Goal: Navigation & Orientation: Understand site structure

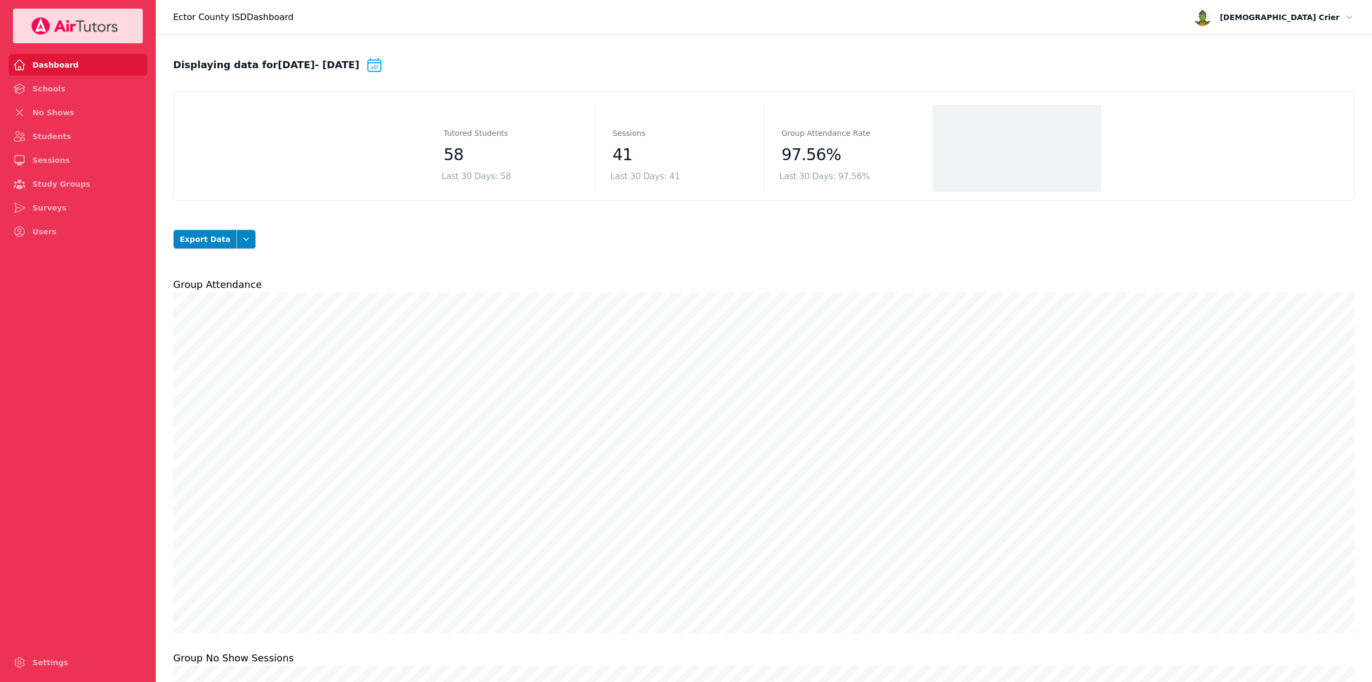
click at [76, 95] on link "Schools" at bounding box center [78, 89] width 139 height 22
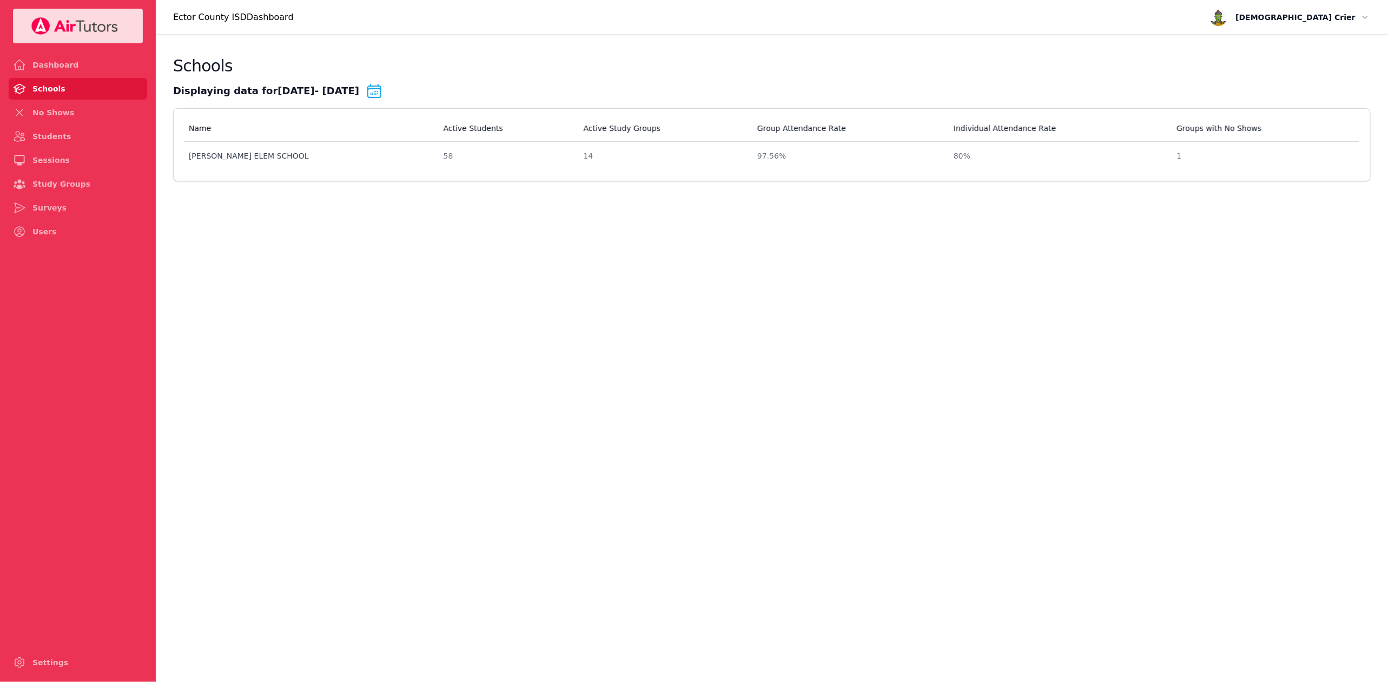
click at [76, 111] on link "No Shows" at bounding box center [78, 113] width 139 height 22
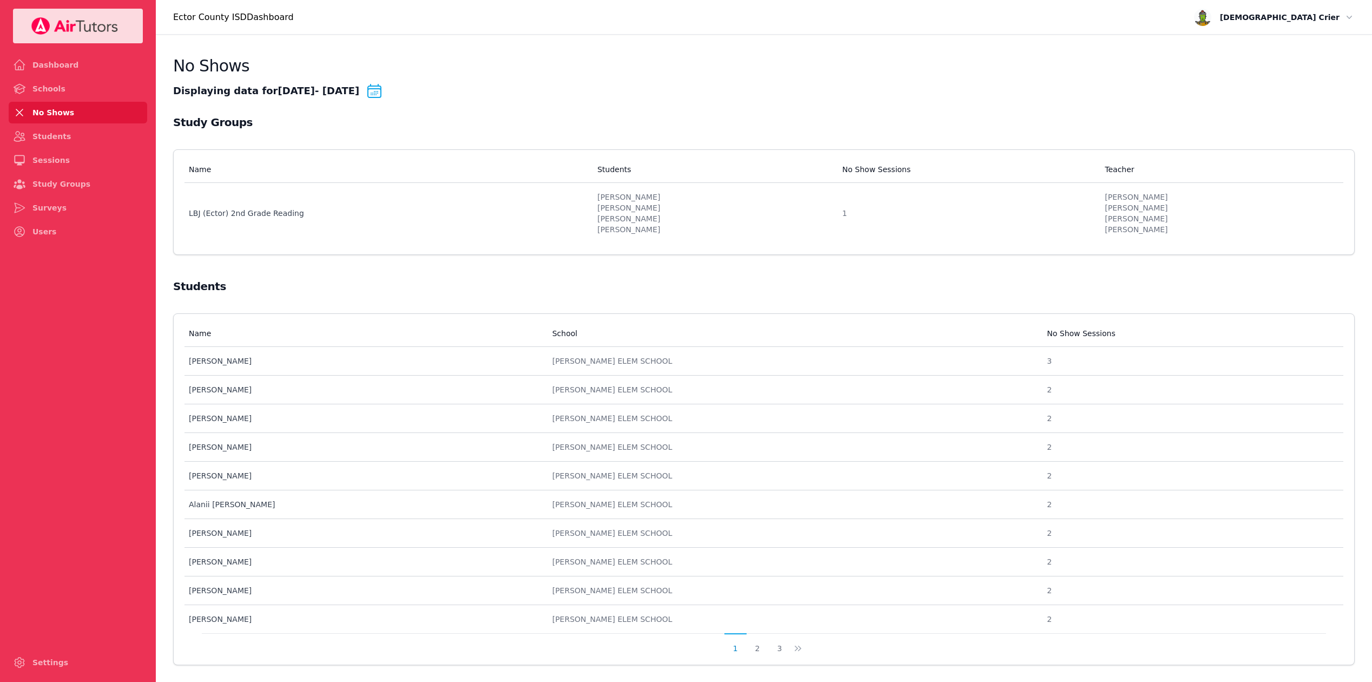
click at [64, 134] on link "Students" at bounding box center [78, 137] width 139 height 22
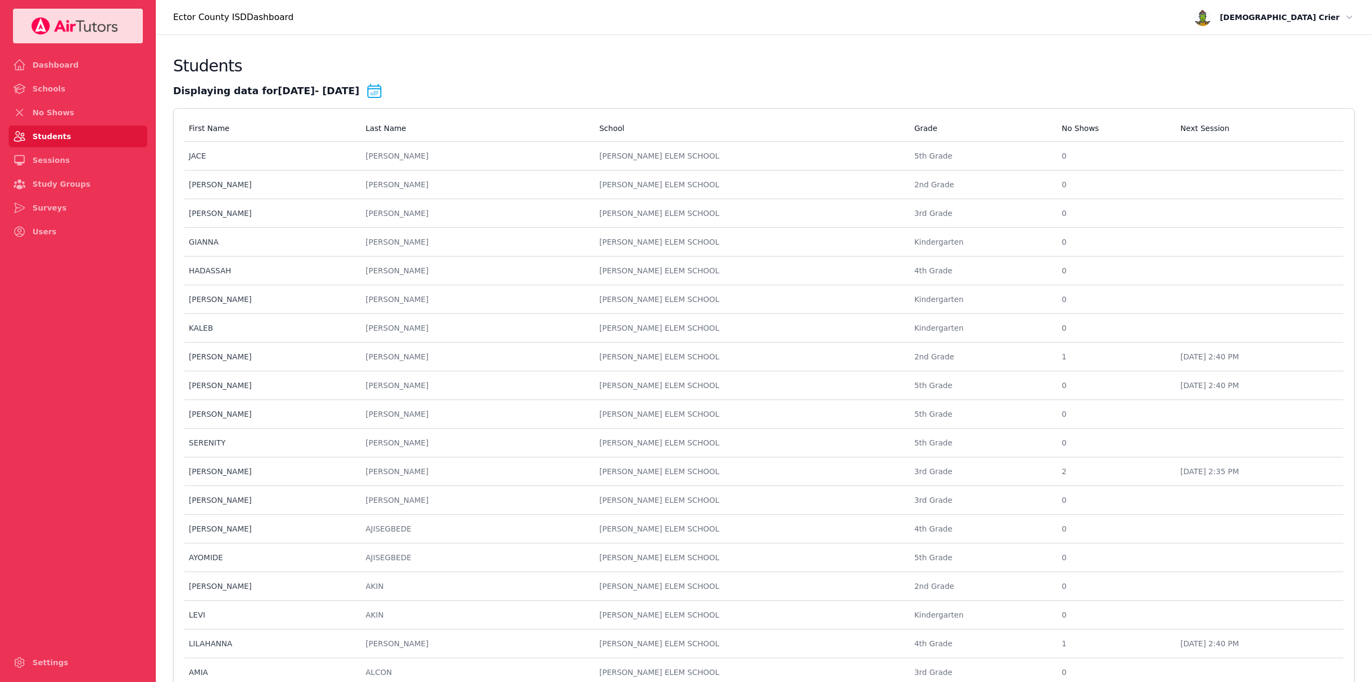
click at [56, 163] on link "Sessions" at bounding box center [78, 160] width 139 height 22
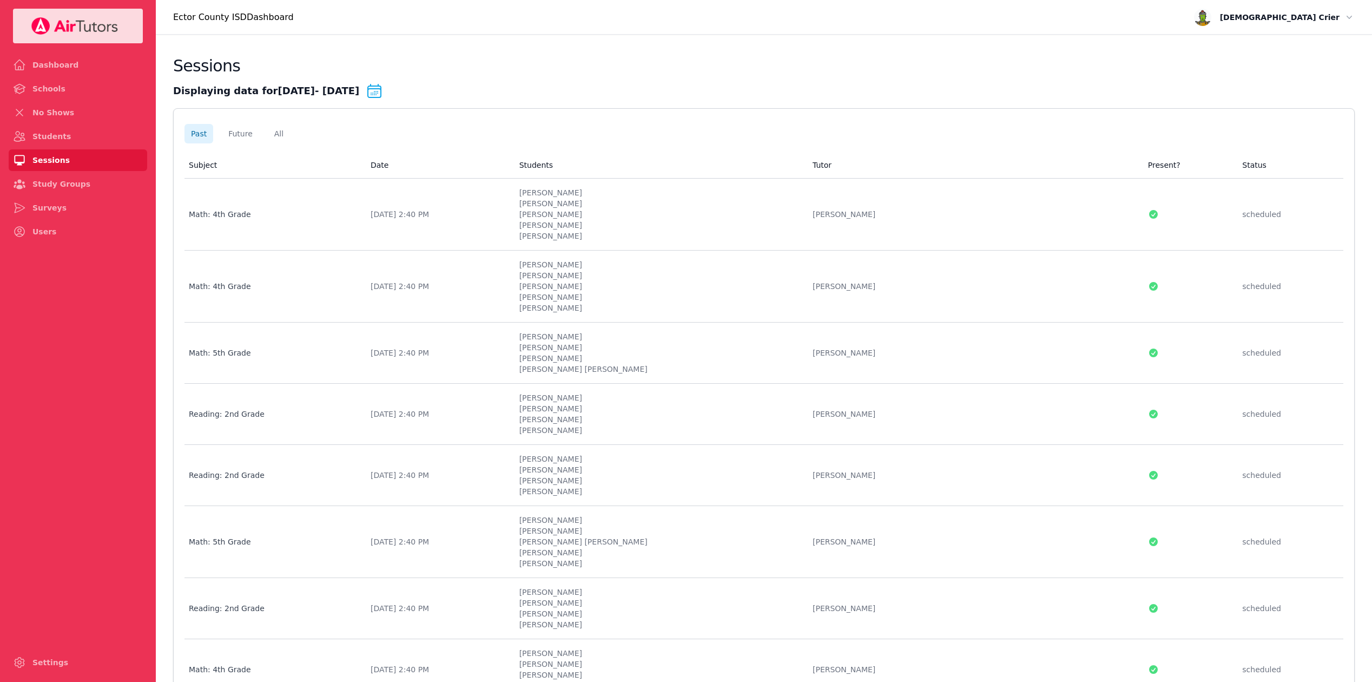
click at [52, 188] on link "Study Groups" at bounding box center [78, 184] width 139 height 22
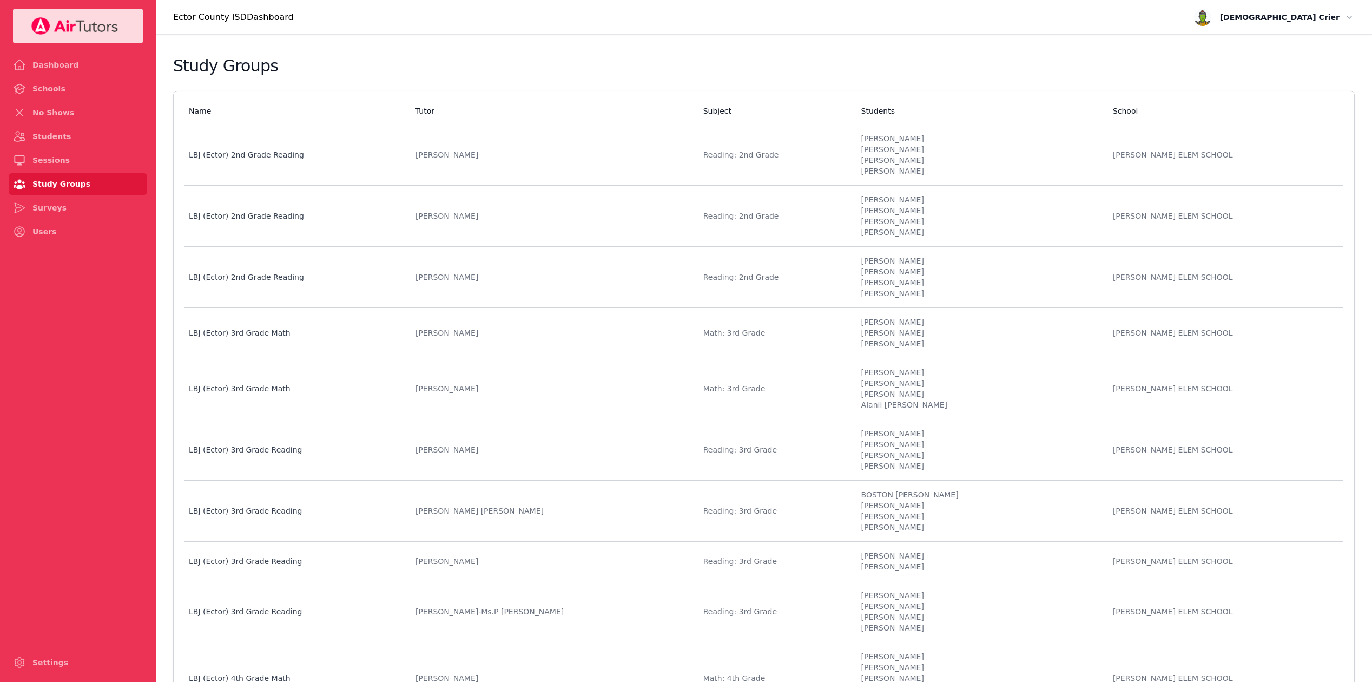
click at [57, 117] on link "No Shows" at bounding box center [78, 113] width 139 height 22
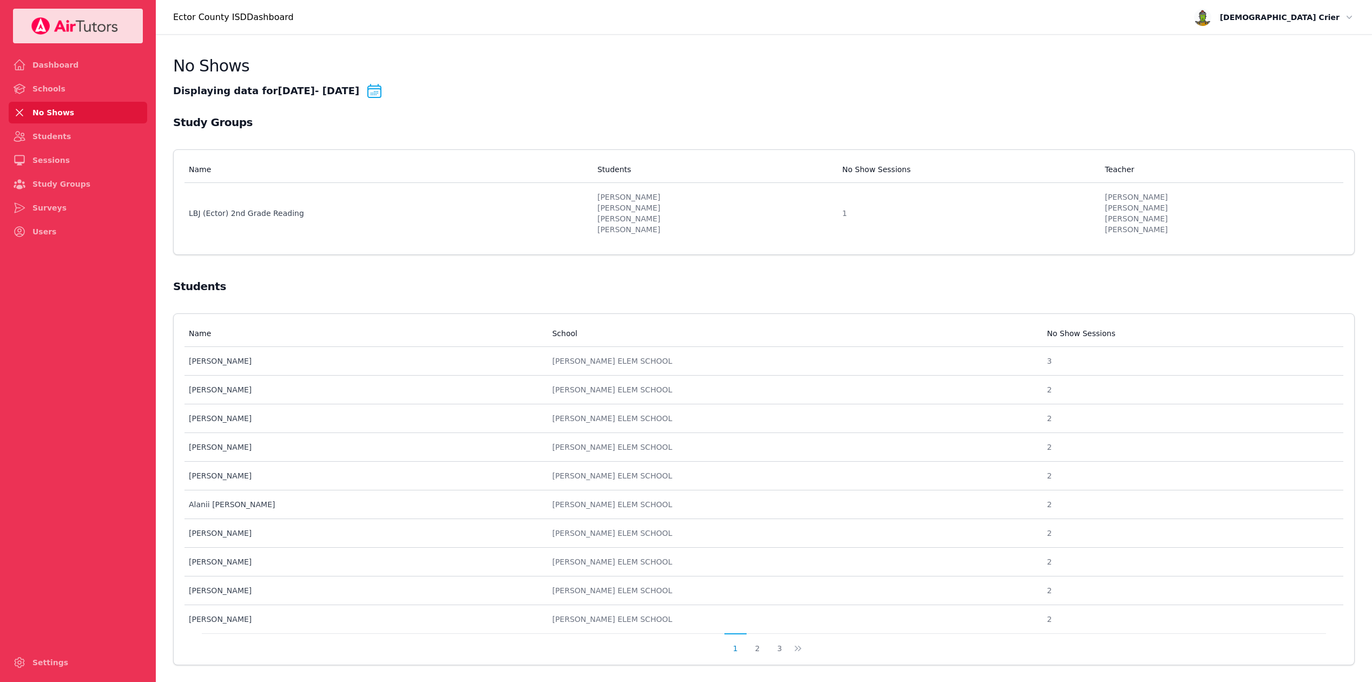
click at [63, 61] on link "Dashboard" at bounding box center [78, 65] width 139 height 22
